Goal: Find specific page/section: Find specific page/section

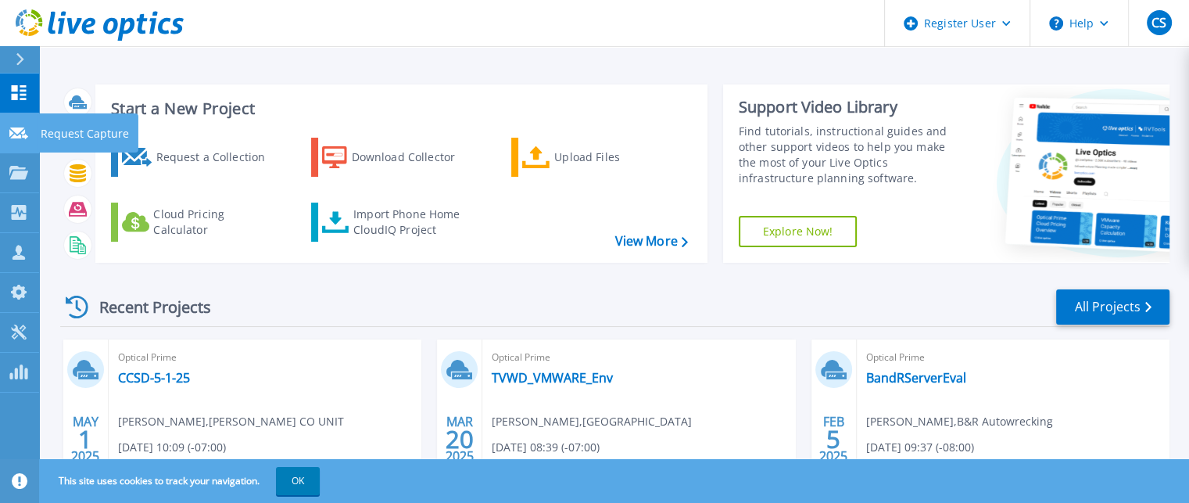
click at [4, 125] on link "Request Capture Request Capture" at bounding box center [19, 133] width 39 height 40
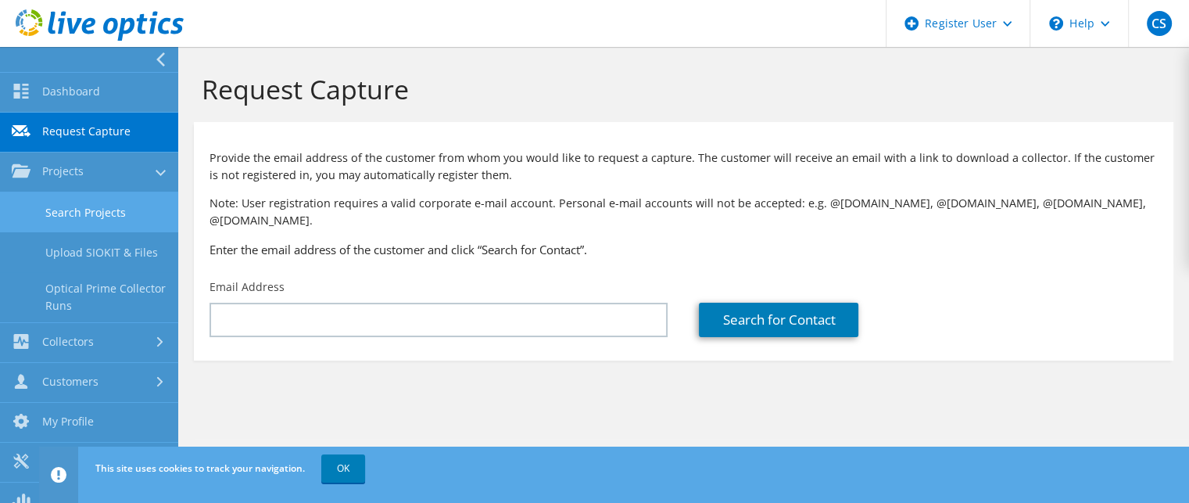
click at [77, 205] on link "Search Projects" at bounding box center [89, 212] width 178 height 40
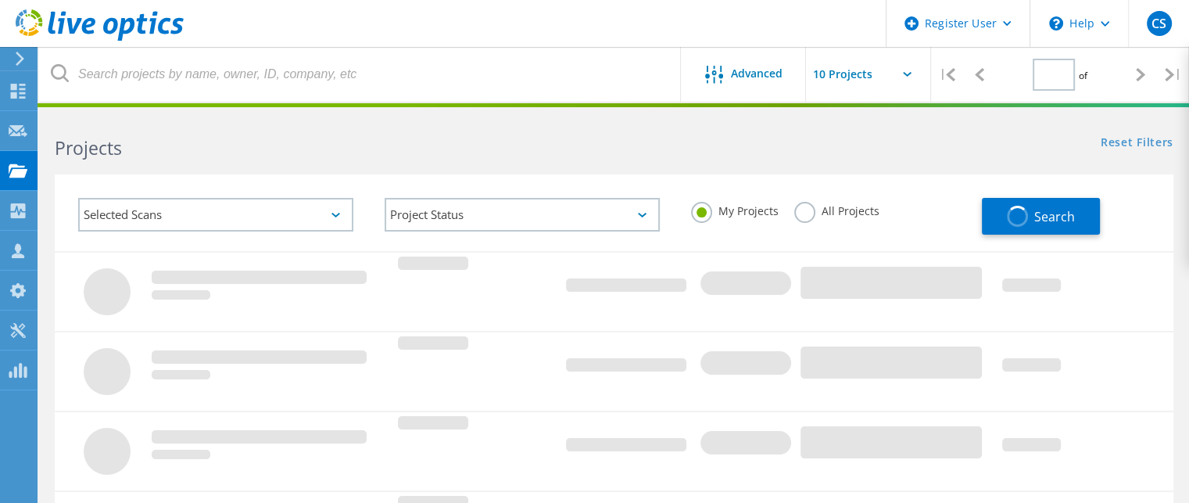
type input "1"
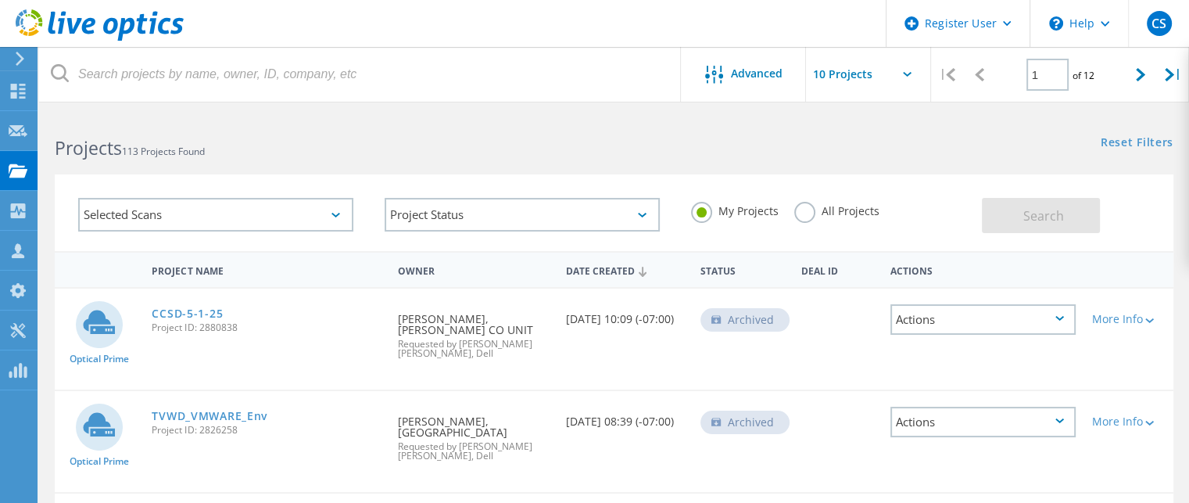
click at [805, 214] on label "All Projects" at bounding box center [837, 209] width 85 height 15
click at [0, 0] on input "All Projects" at bounding box center [0, 0] width 0 height 0
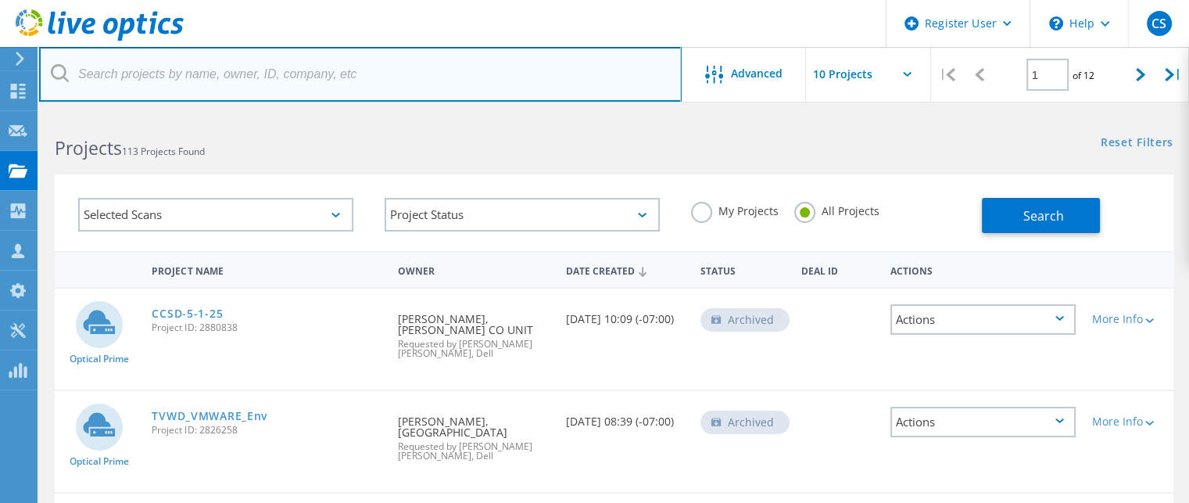
click at [440, 88] on input "text" at bounding box center [360, 74] width 643 height 55
type input "Lockton"
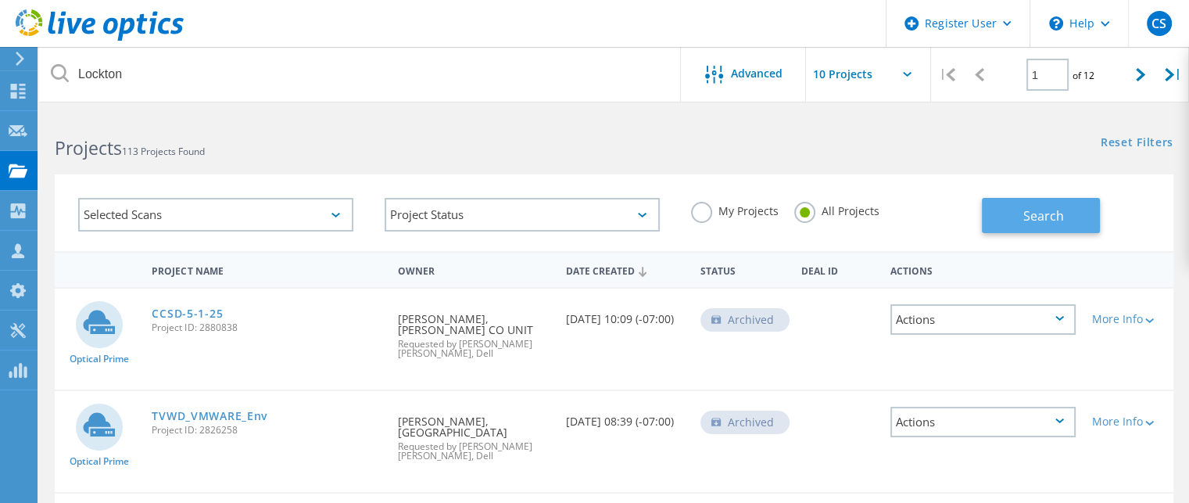
click at [1053, 215] on span "Search" at bounding box center [1044, 215] width 41 height 17
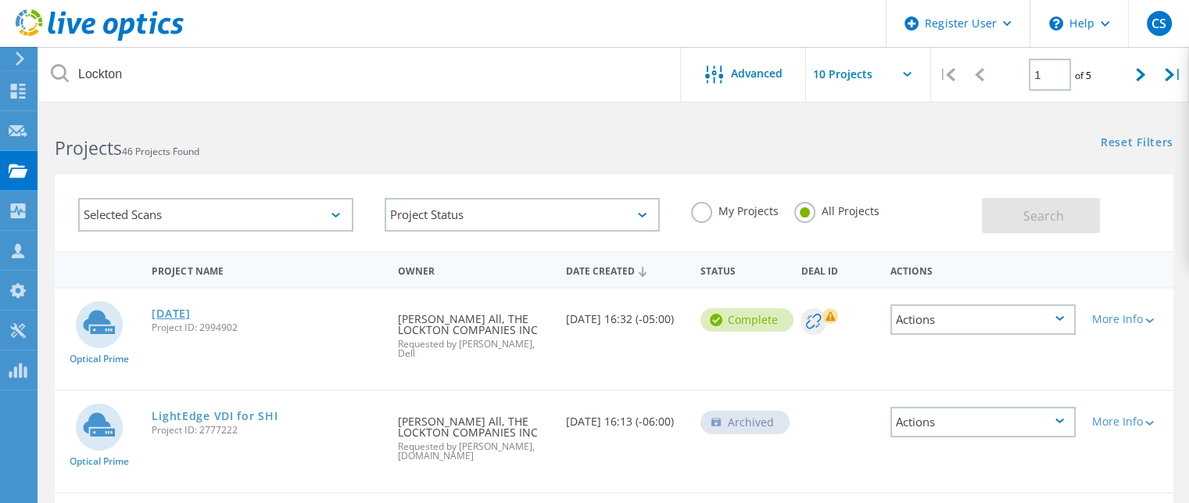
click at [190, 310] on link "[DATE]" at bounding box center [171, 313] width 38 height 11
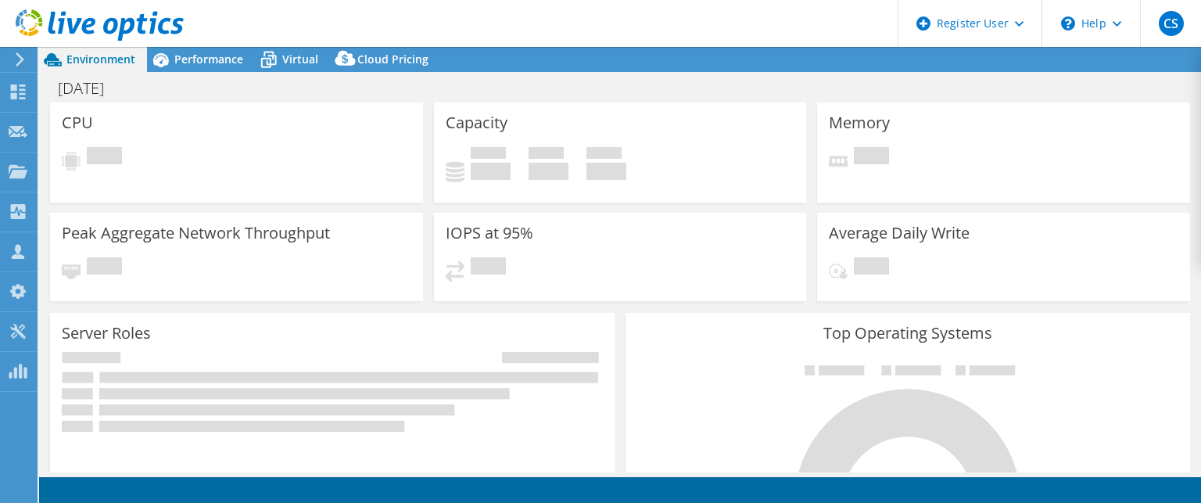
select select "USD"
